Goal: Feedback & Contribution: Leave review/rating

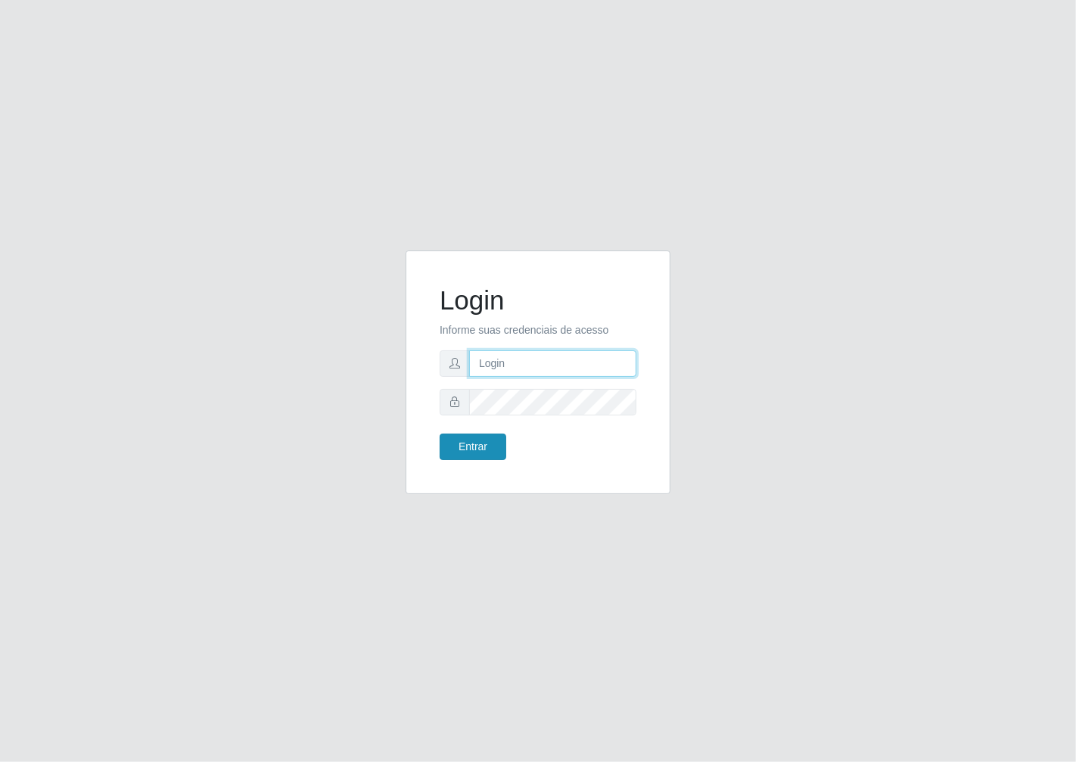
type input "janaina@iwof"
click at [467, 437] on button "Entrar" at bounding box center [472, 446] width 67 height 26
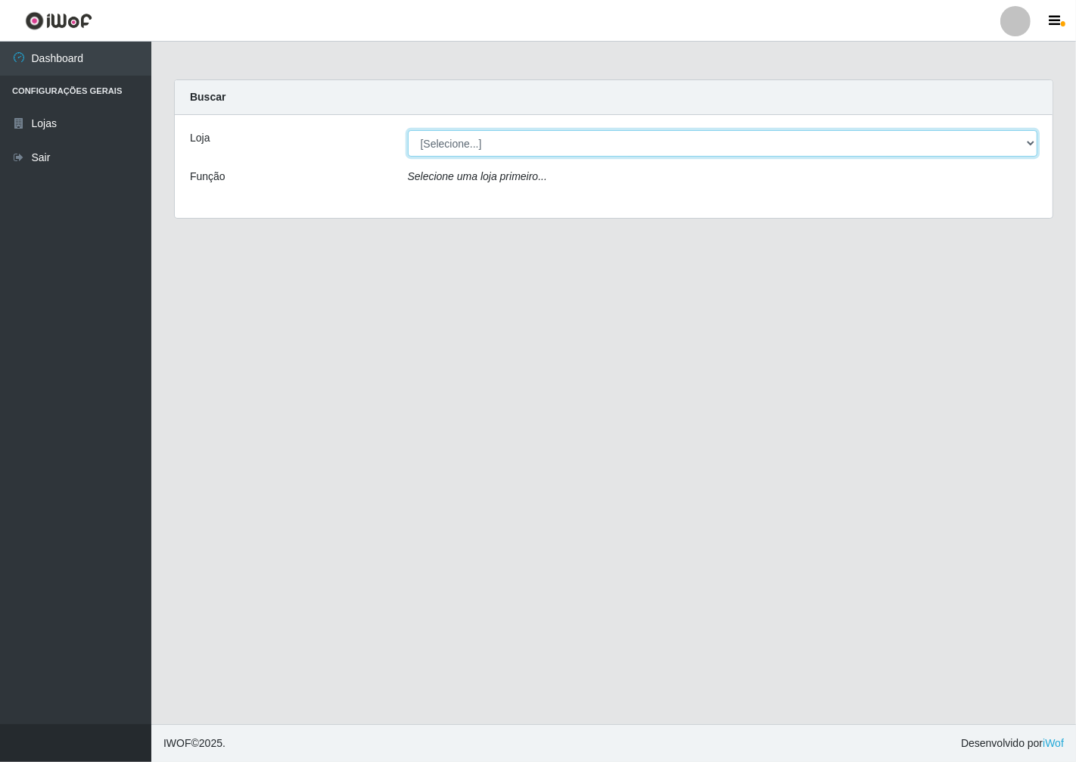
click at [1033, 141] on select "[Selecione...] Minimercado Filezão" at bounding box center [723, 143] width 630 height 26
select select "204"
click at [408, 130] on select "[Selecione...] Minimercado Filezão" at bounding box center [723, 143] width 630 height 26
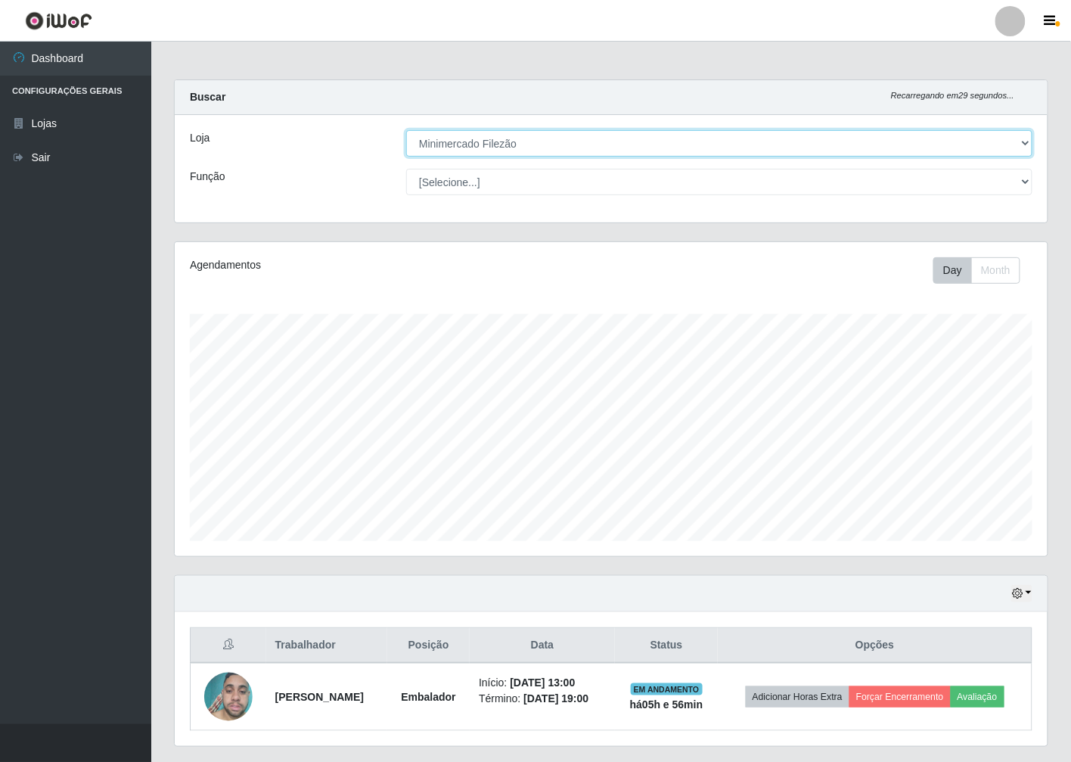
scroll to position [313, 873]
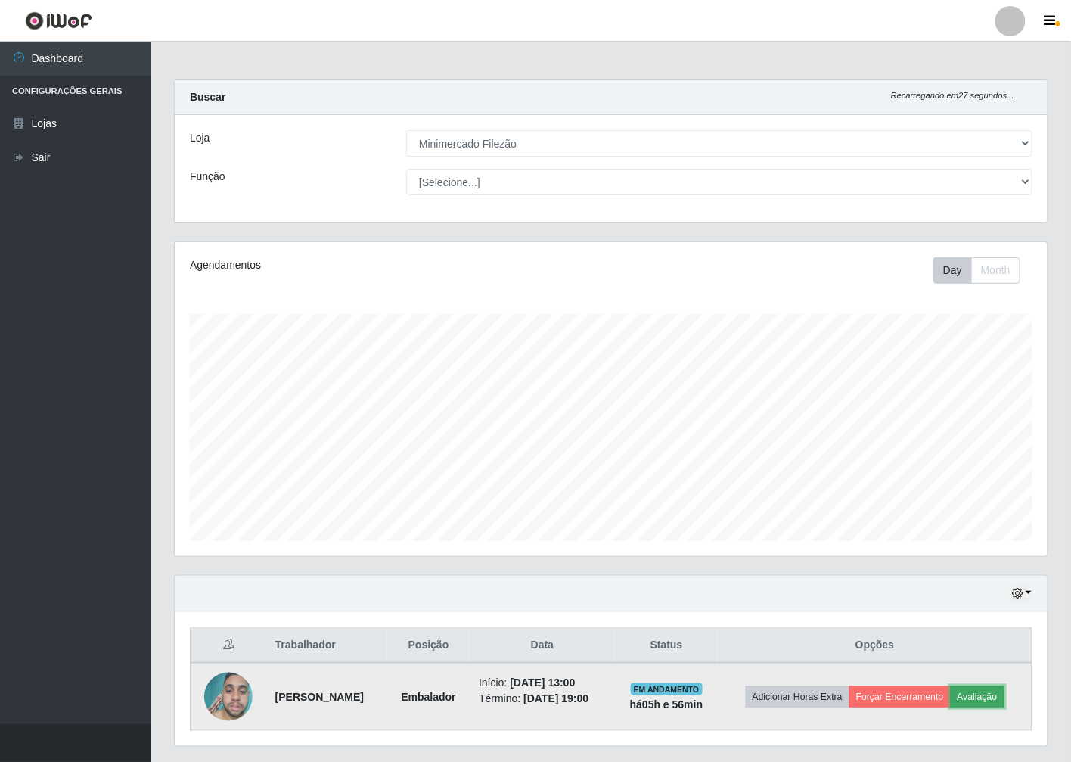
click at [1002, 693] on button "Avaliação" at bounding box center [978, 696] width 54 height 21
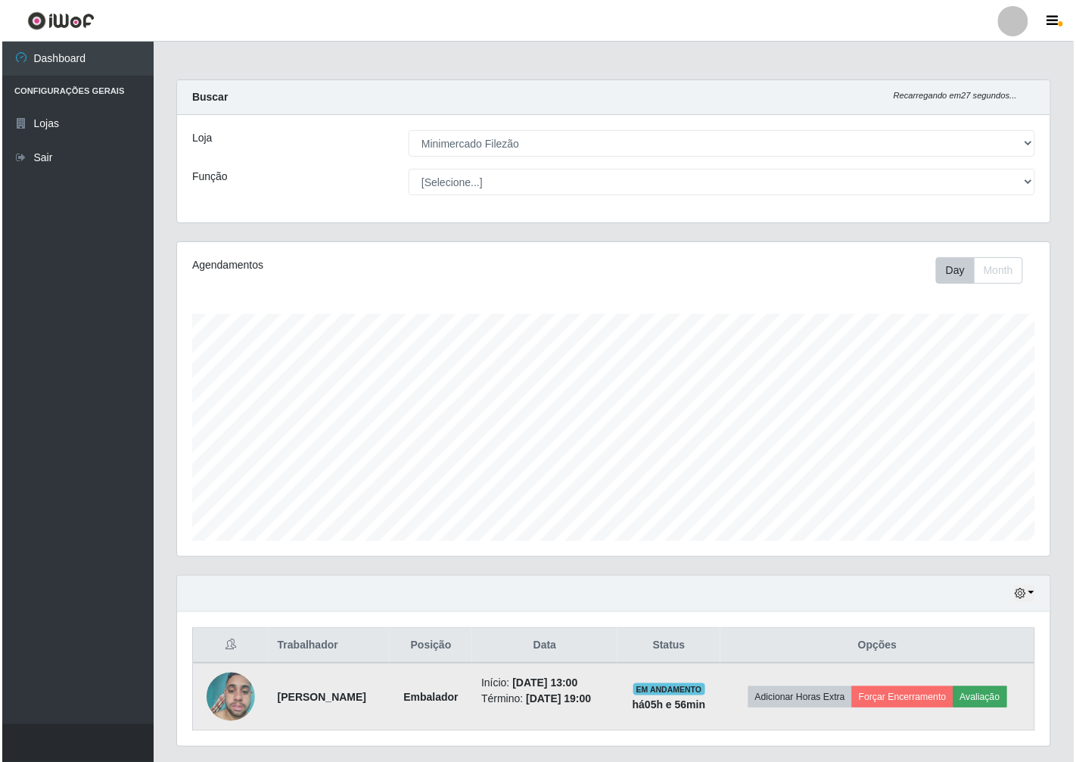
scroll to position [313, 864]
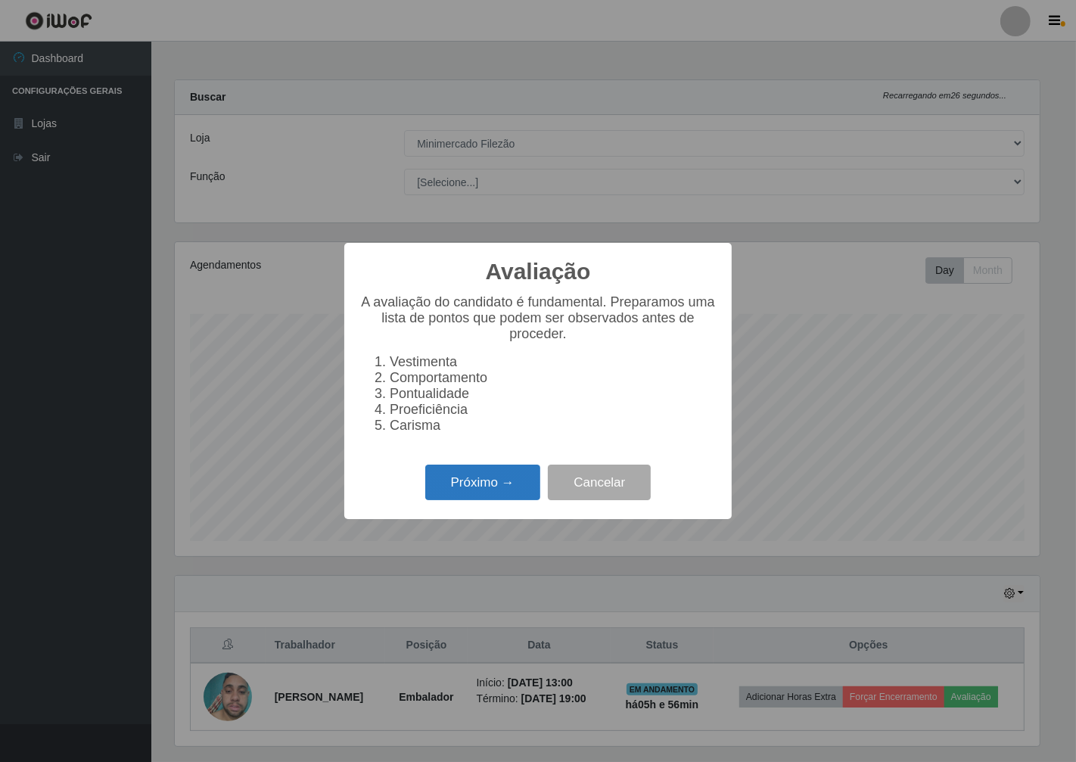
click at [484, 480] on button "Próximo →" at bounding box center [482, 482] width 115 height 36
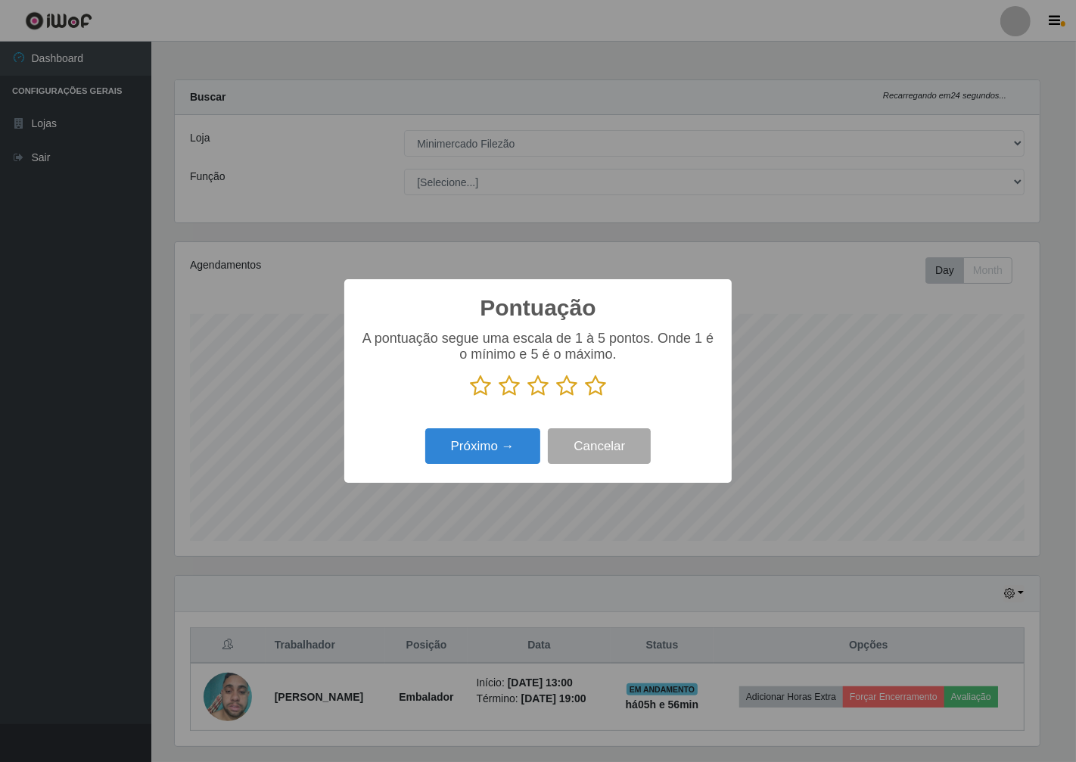
click at [564, 389] on icon at bounding box center [566, 385] width 21 height 23
click at [556, 397] on input "radio" at bounding box center [556, 397] width 0 height 0
click at [471, 455] on button "Próximo →" at bounding box center [482, 446] width 115 height 36
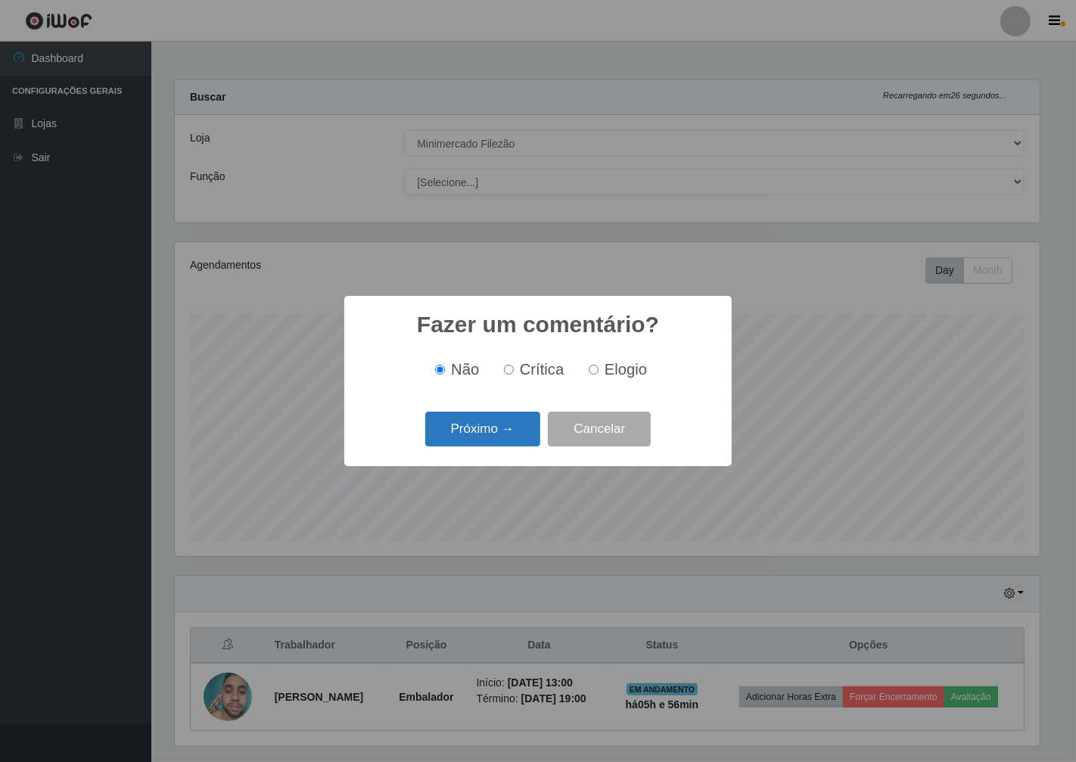
click at [486, 429] on button "Próximo →" at bounding box center [482, 429] width 115 height 36
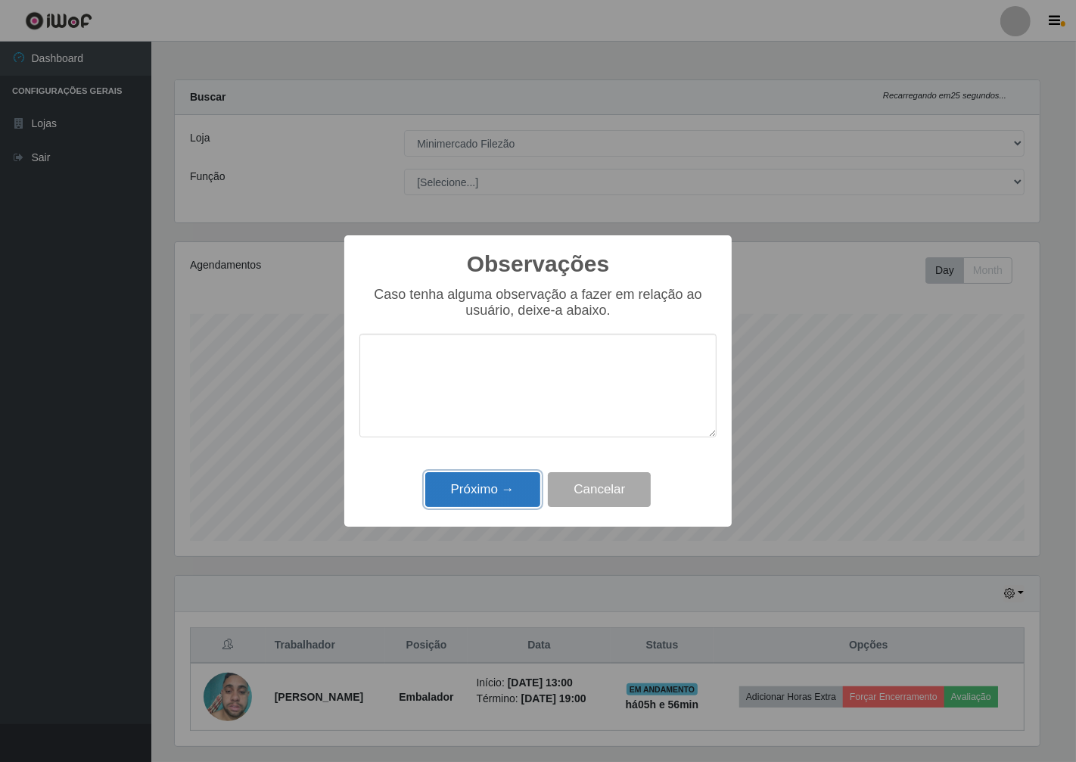
click at [504, 490] on button "Próximo →" at bounding box center [482, 490] width 115 height 36
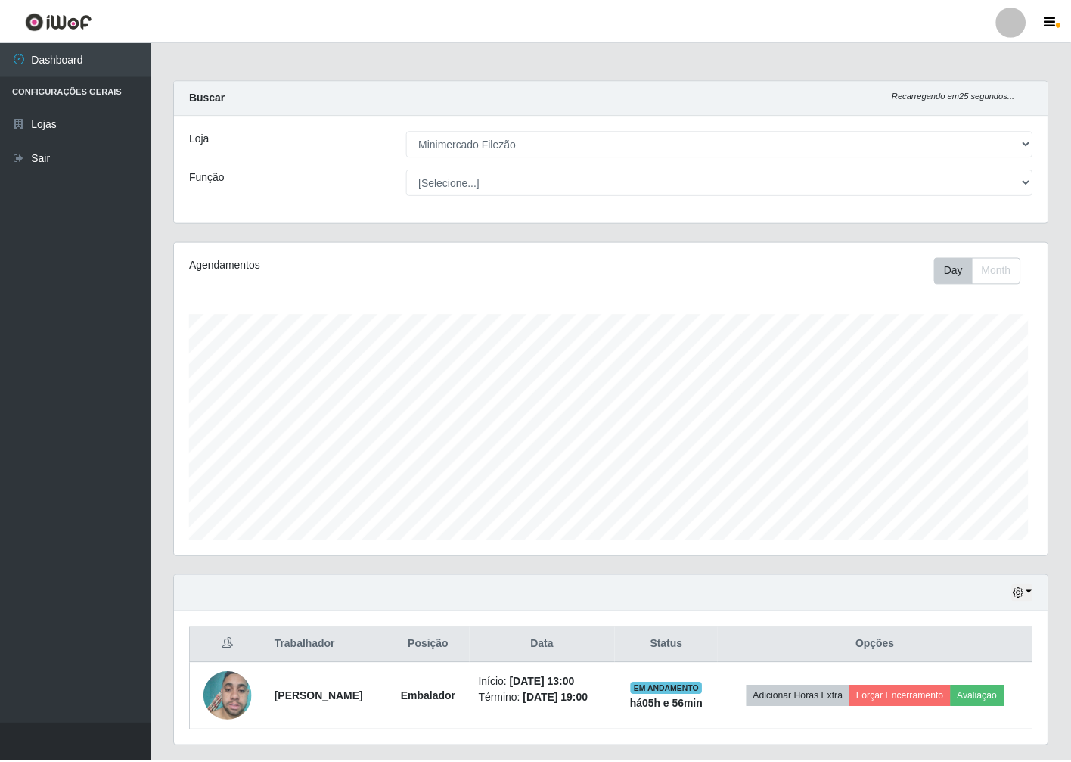
scroll to position [313, 873]
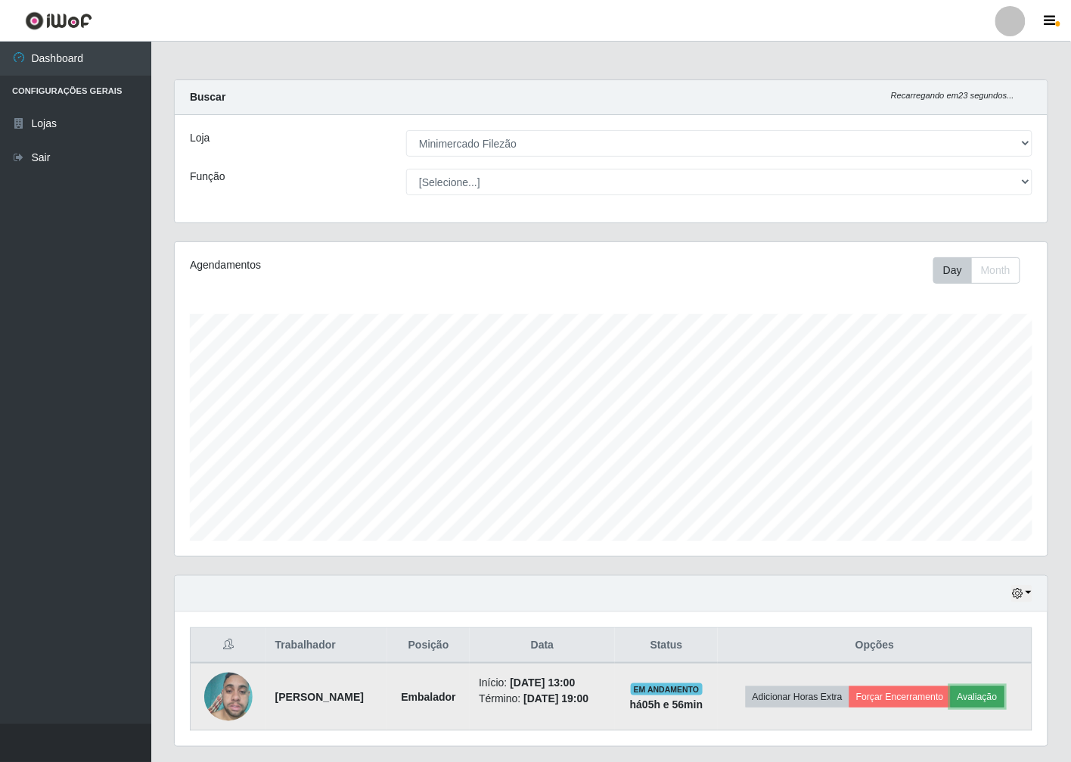
click at [999, 691] on button "Avaliação" at bounding box center [978, 696] width 54 height 21
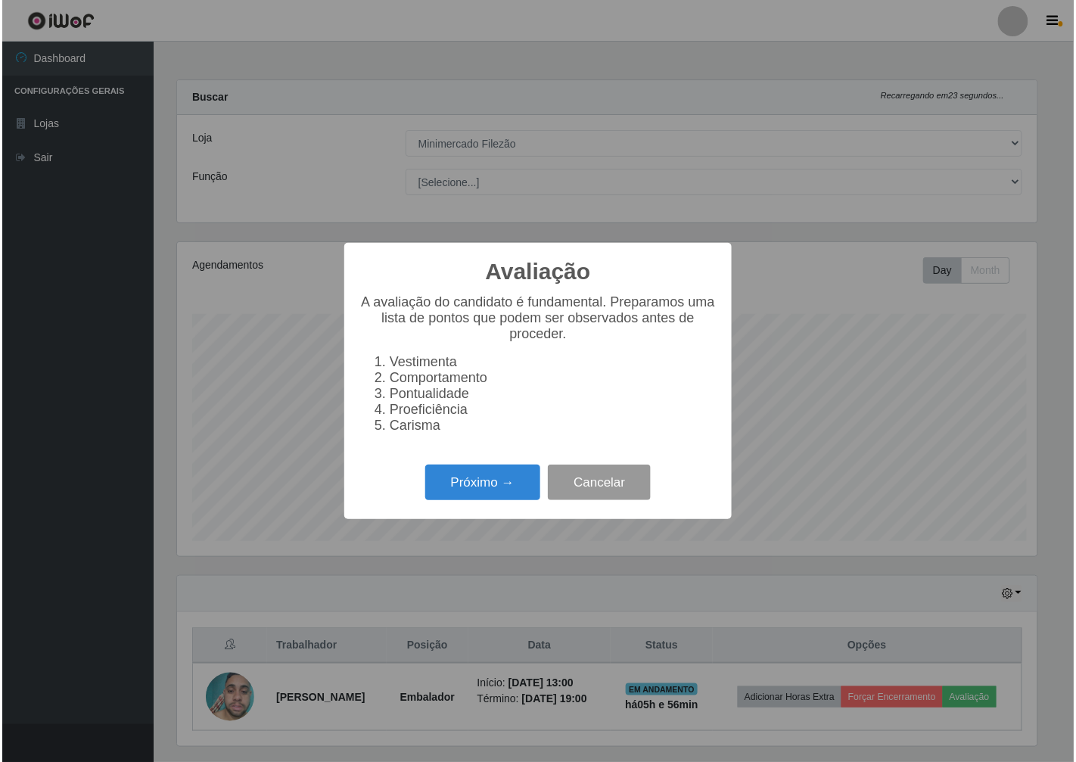
scroll to position [313, 864]
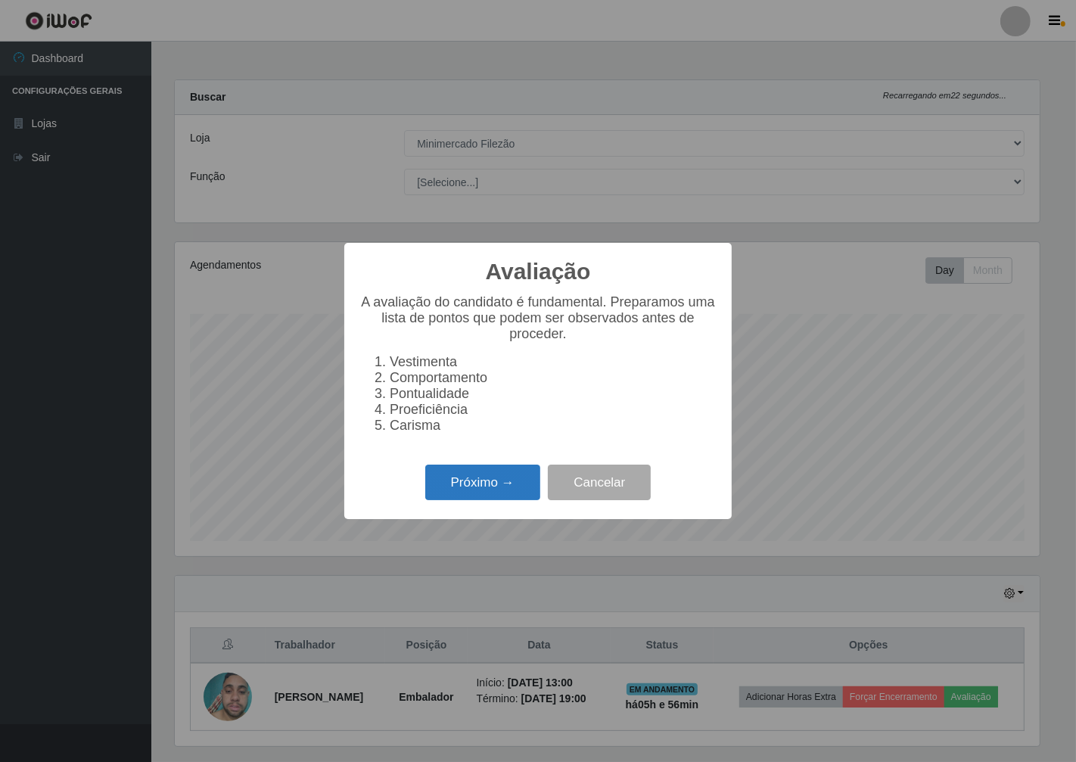
click at [508, 477] on button "Próximo →" at bounding box center [482, 482] width 115 height 36
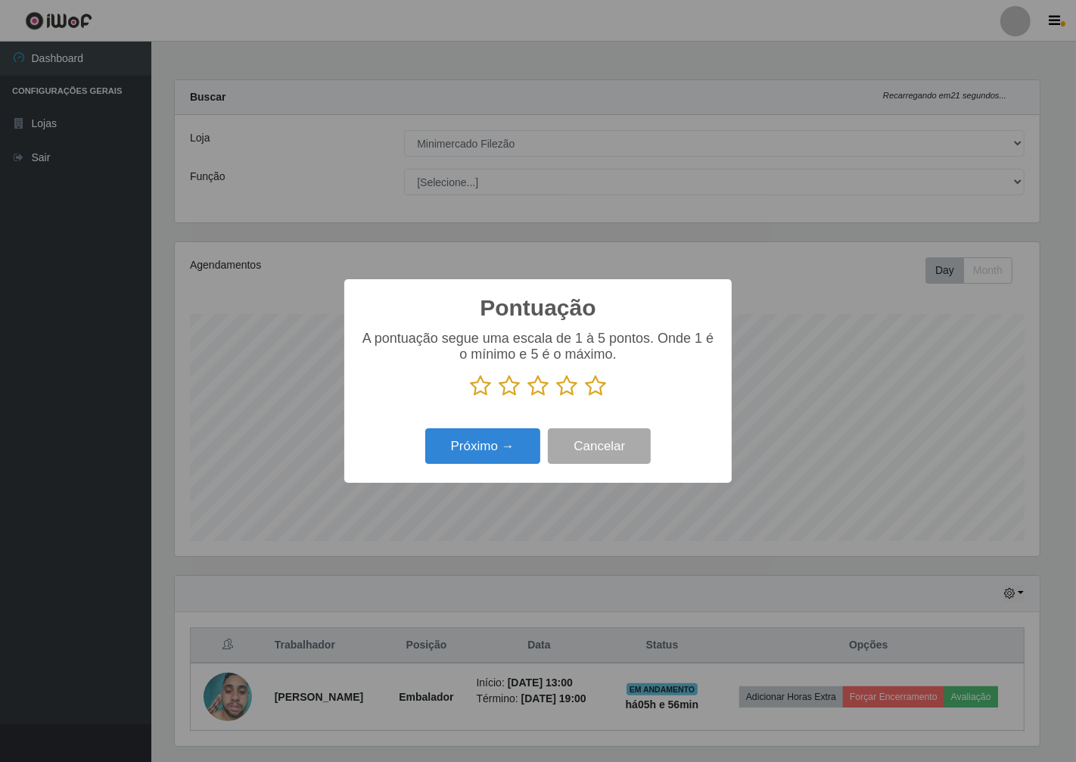
scroll to position [756091, 755540]
click at [567, 387] on icon at bounding box center [566, 385] width 21 height 23
click at [556, 397] on input "radio" at bounding box center [556, 397] width 0 height 0
click at [519, 454] on button "Próximo →" at bounding box center [482, 446] width 115 height 36
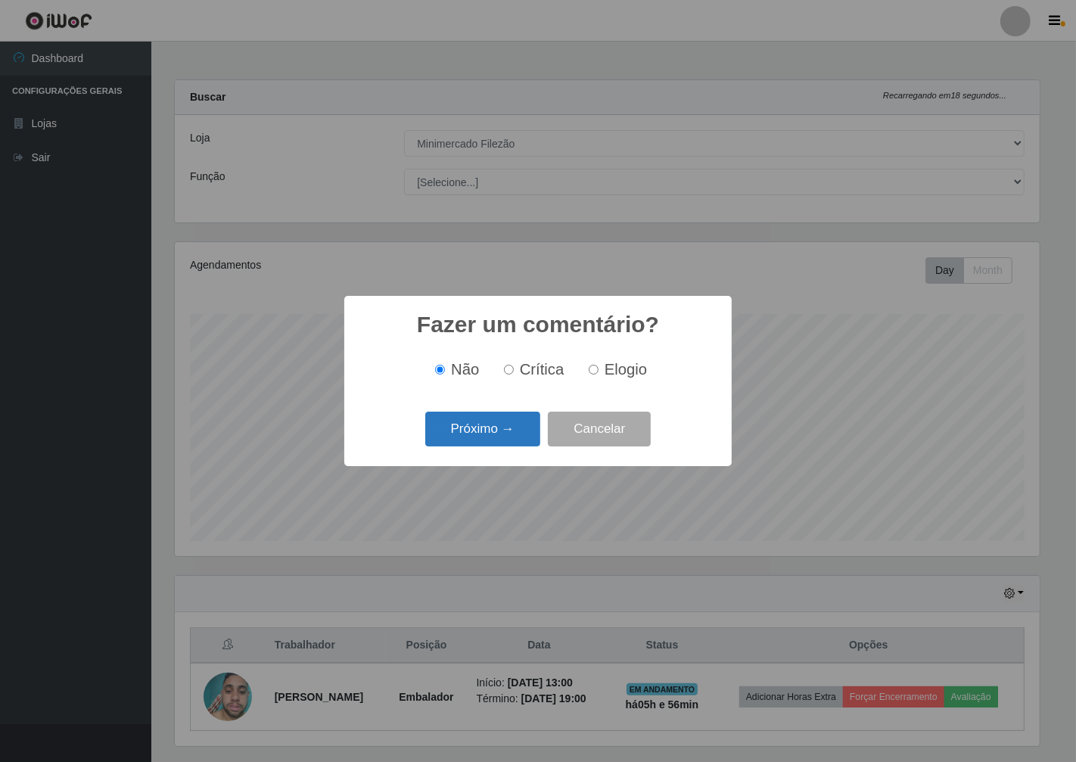
click at [508, 435] on button "Próximo →" at bounding box center [482, 429] width 115 height 36
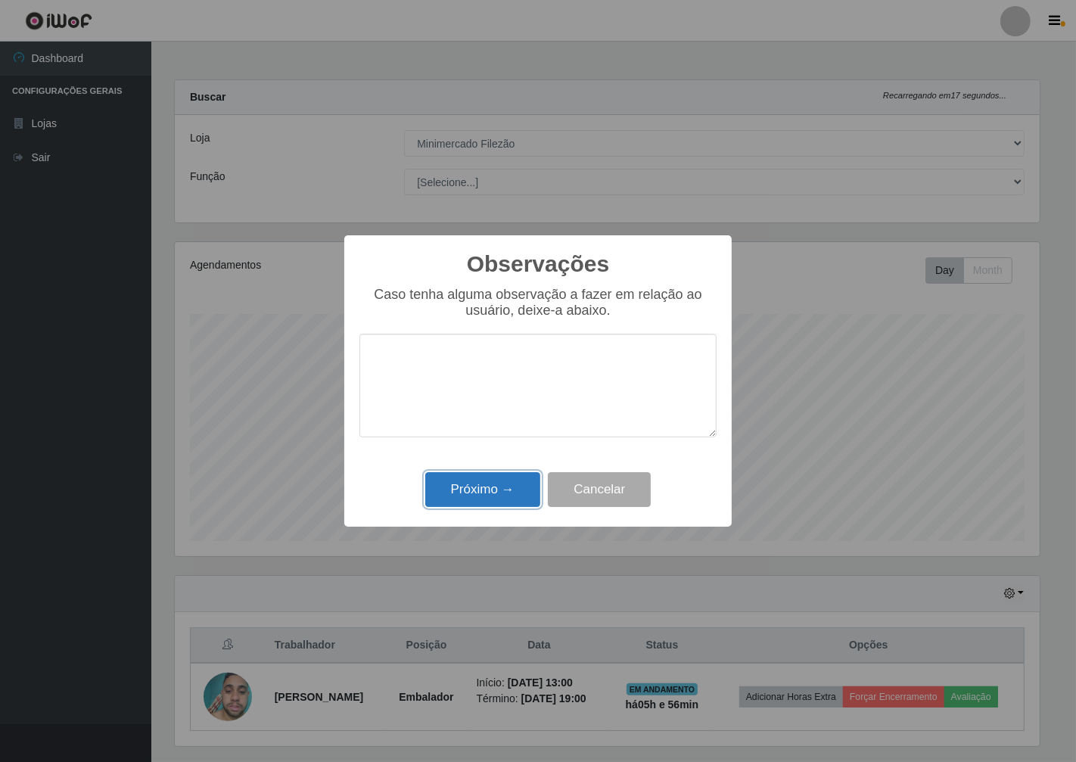
click at [508, 489] on button "Próximo →" at bounding box center [482, 490] width 115 height 36
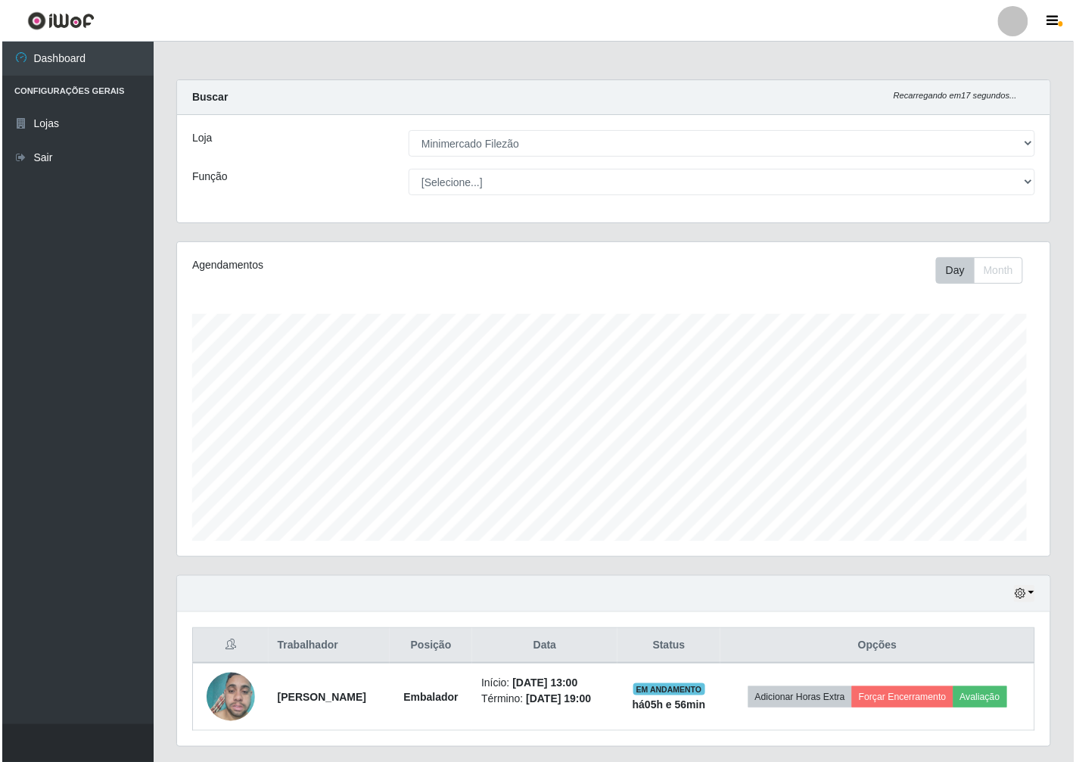
scroll to position [313, 873]
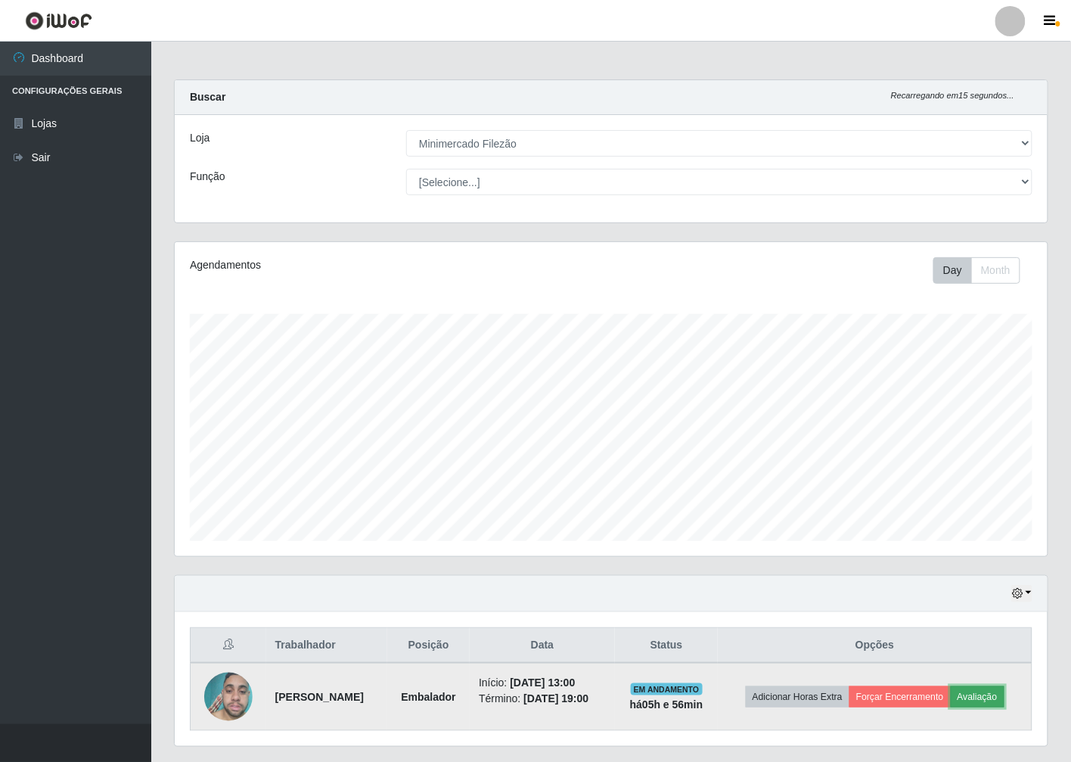
click at [984, 692] on button "Avaliação" at bounding box center [978, 696] width 54 height 21
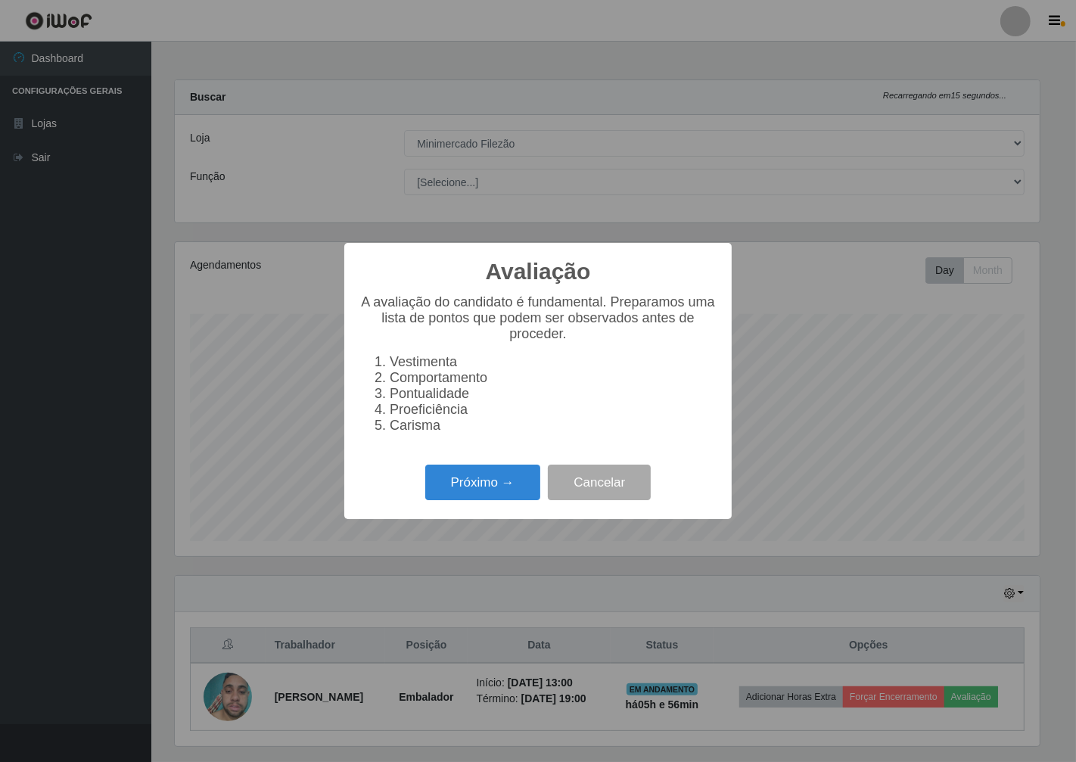
scroll to position [313, 864]
click at [474, 495] on button "Próximo →" at bounding box center [482, 482] width 115 height 36
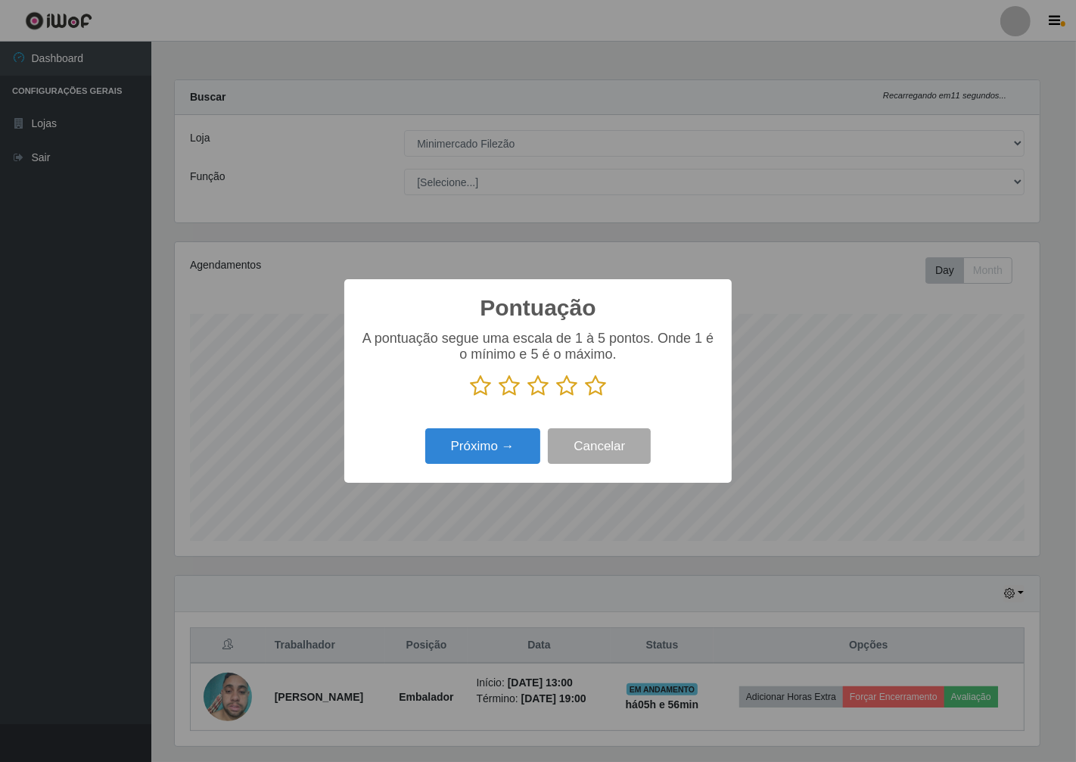
scroll to position [756091, 755540]
click at [564, 388] on icon at bounding box center [566, 385] width 21 height 23
click at [556, 397] on input "radio" at bounding box center [556, 397] width 0 height 0
click at [495, 448] on button "Próximo →" at bounding box center [482, 446] width 115 height 36
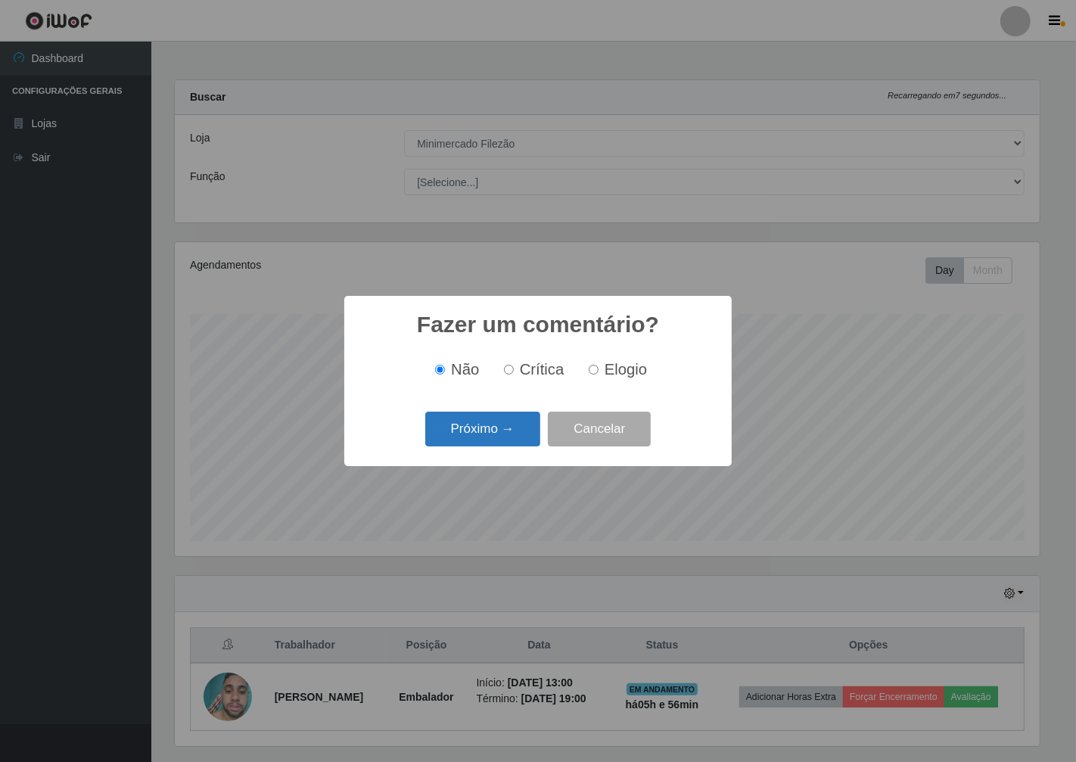
click at [480, 422] on button "Próximo →" at bounding box center [482, 429] width 115 height 36
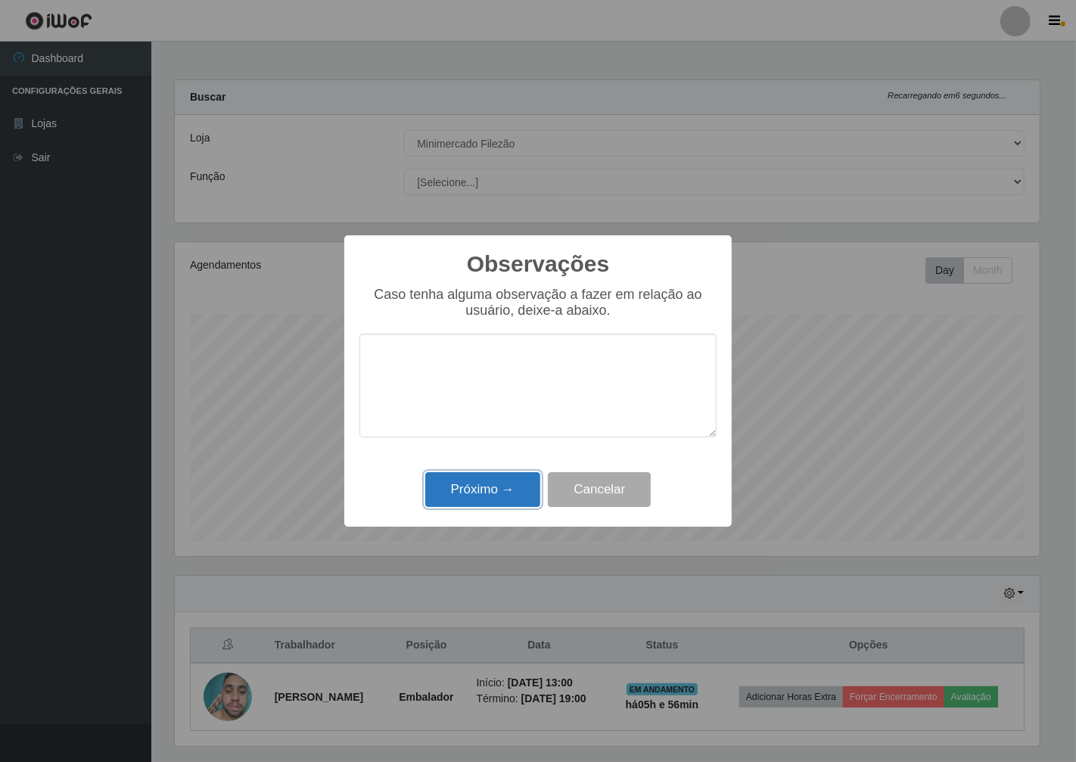
click at [496, 496] on button "Próximo →" at bounding box center [482, 490] width 115 height 36
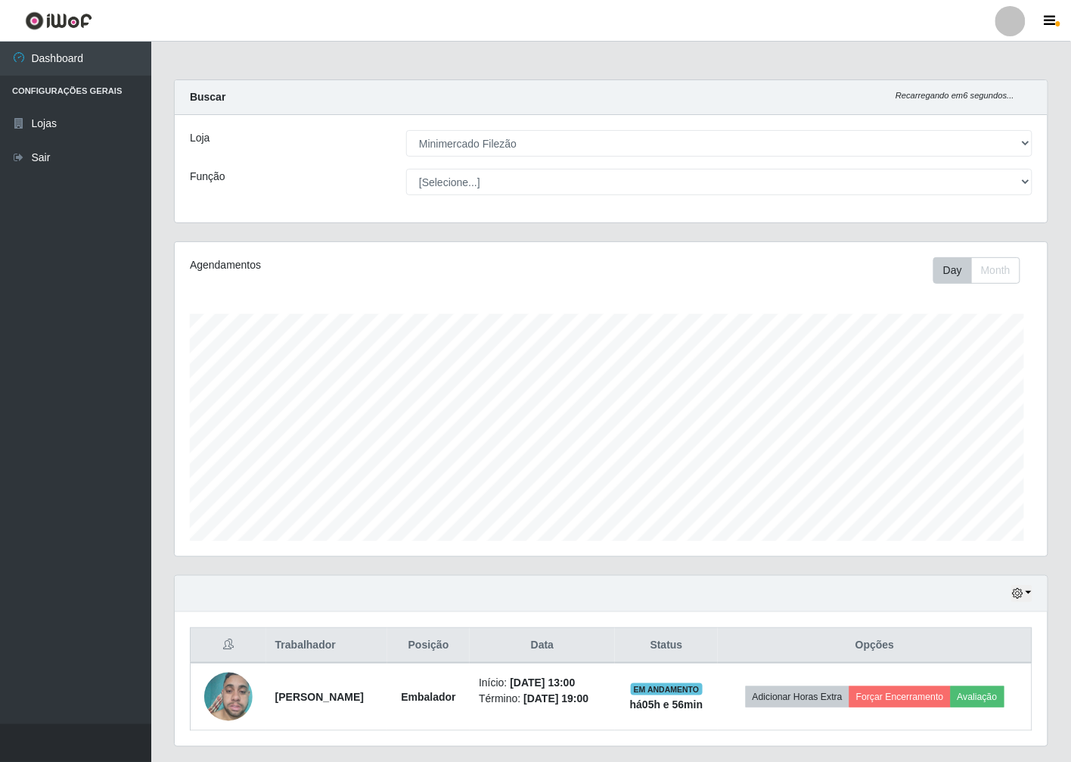
scroll to position [313, 873]
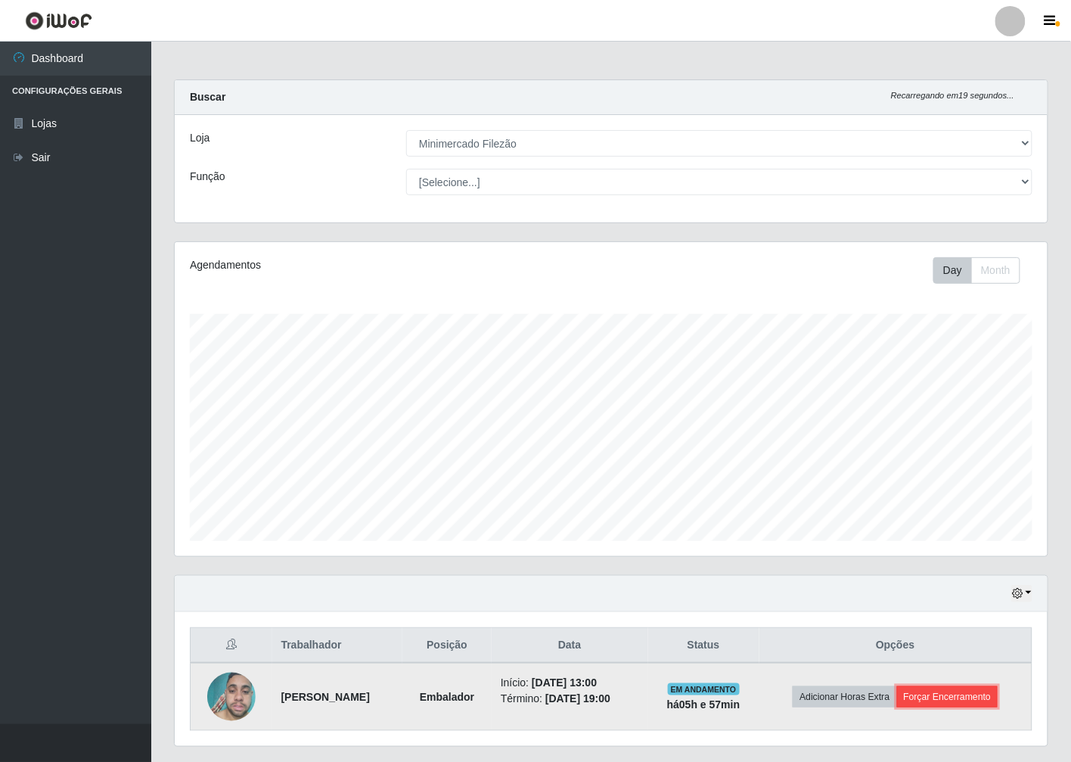
click at [967, 693] on button "Forçar Encerramento" at bounding box center [947, 696] width 101 height 21
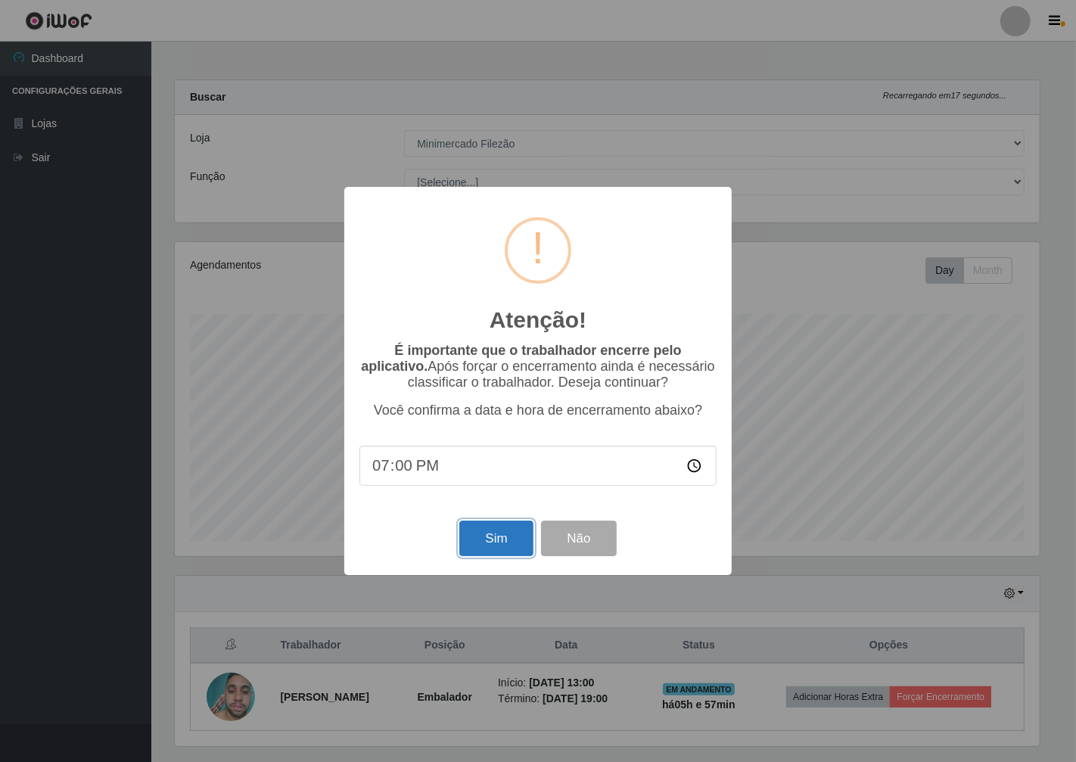
click at [489, 540] on button "Sim" at bounding box center [495, 538] width 73 height 36
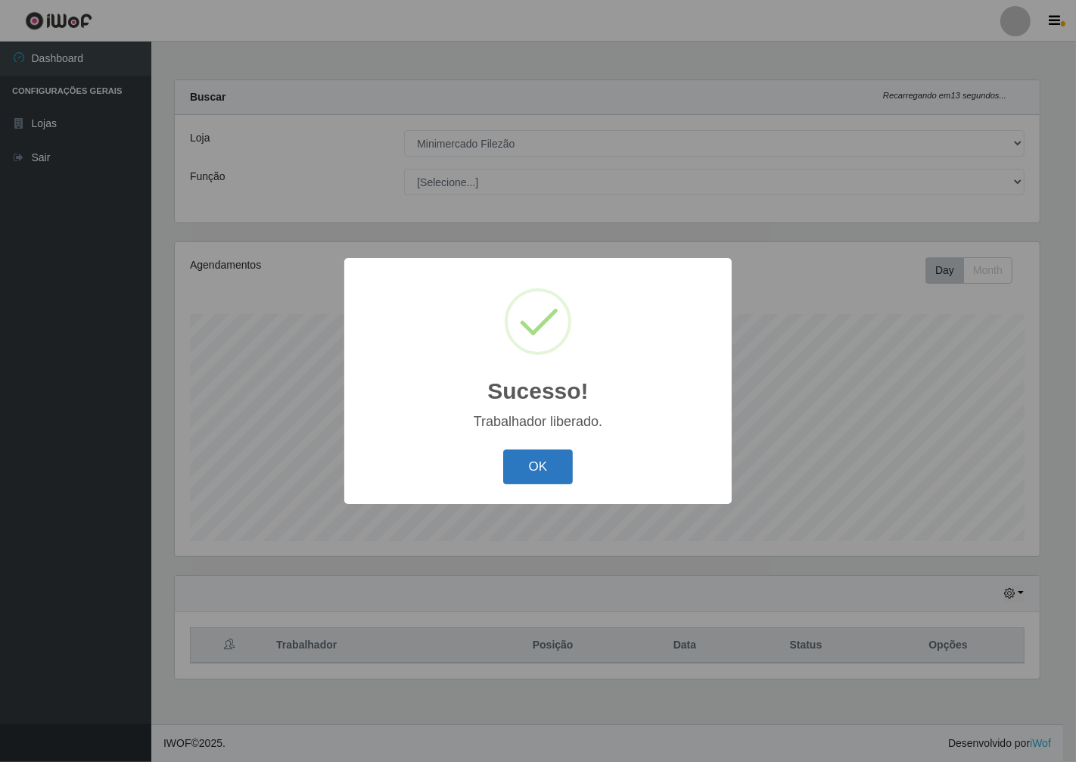
click at [533, 467] on button "OK" at bounding box center [538, 467] width 70 height 36
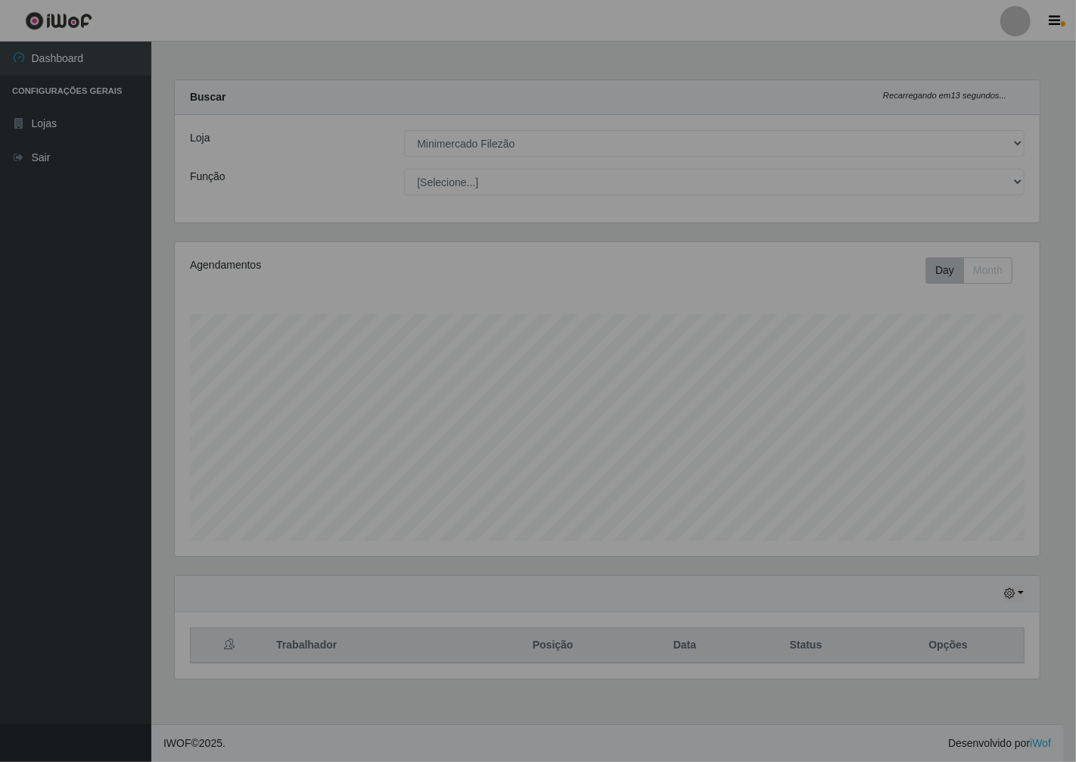
scroll to position [313, 877]
